Goal: Navigation & Orientation: Find specific page/section

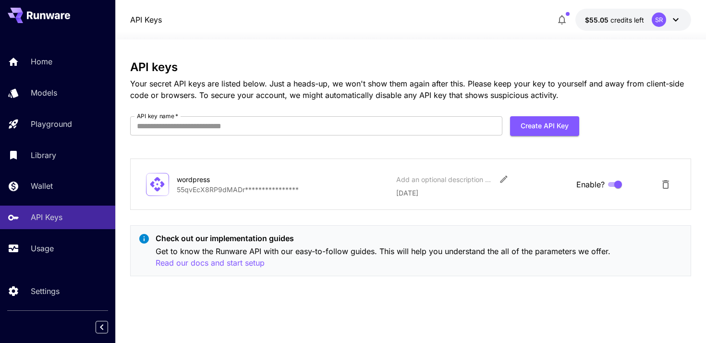
click at [49, 14] on icon at bounding box center [50, 16] width 9 height 6
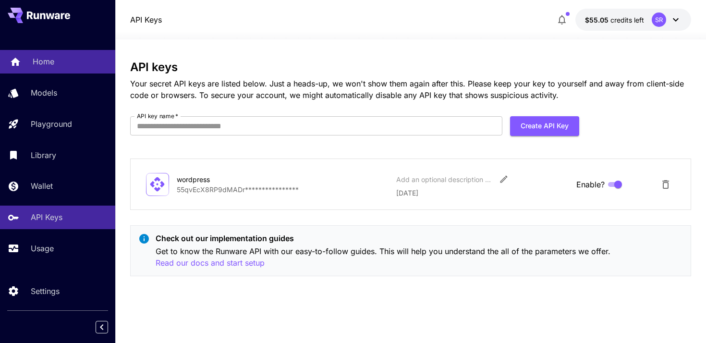
click at [54, 62] on p "Home" at bounding box center [44, 62] width 22 height 12
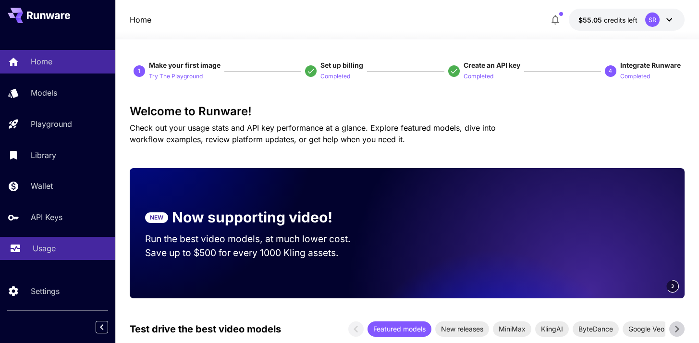
click at [48, 247] on p "Usage" at bounding box center [44, 249] width 23 height 12
